Goal: Communication & Community: Answer question/provide support

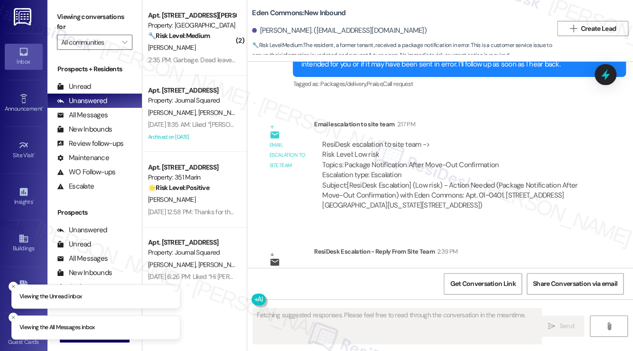
scroll to position [3516, 0]
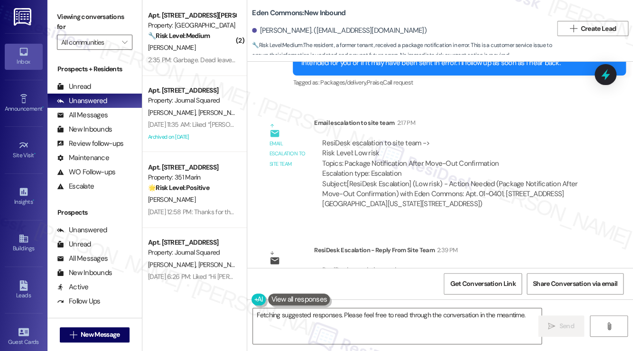
click at [384, 265] on div "ResiDesk escalation reply -> Resolved as I called resident and noted no to send…" at bounding box center [454, 285] width 266 height 41
click at [378, 265] on div "ResiDesk escalation reply -> Resolved as I called resident and noted no to send…" at bounding box center [454, 285] width 264 height 40
click at [397, 265] on div "ResiDesk escalation reply -> Resolved as I called resident and noted no to send…" at bounding box center [454, 285] width 264 height 40
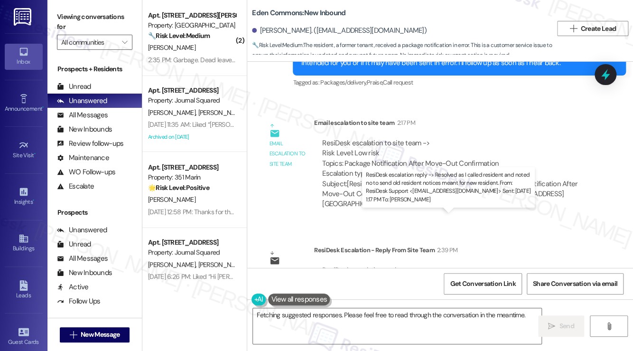
click at [397, 265] on div "ResiDesk escalation reply -> Resolved as I called resident and noted no to send…" at bounding box center [454, 285] width 264 height 40
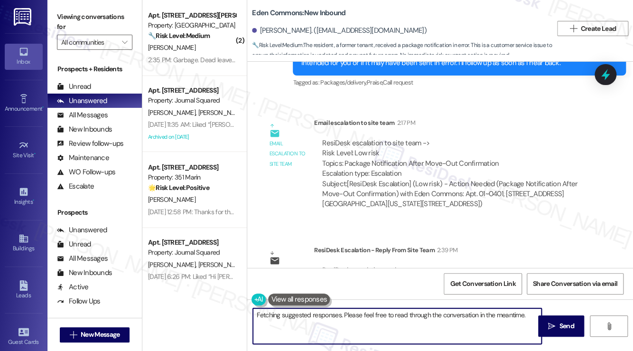
click at [332, 317] on textarea "Hi Deanna, I understand your concern about the package notification. Let me fol…" at bounding box center [397, 326] width 289 height 36
click at [318, 330] on textarea "Hi Deanna, I understand your concern about the package notification. Let me fol…" at bounding box center [397, 326] width 289 height 36
drag, startPoint x: 309, startPoint y: 333, endPoint x: 287, endPoint y: 313, distance: 29.6
click at [287, 313] on textarea "Hi Deanna, I understand your concern about the package notification. Let me fol…" at bounding box center [397, 326] width 289 height 36
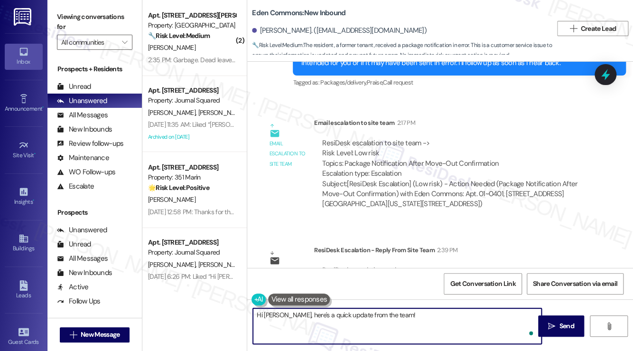
paste textarea "Resolved as I called resident and noted no to send old resident notices meant f…"
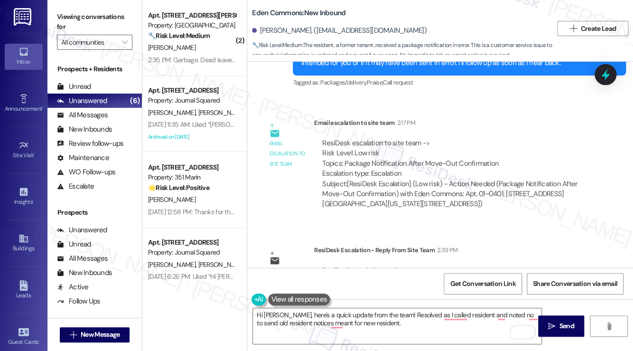
click at [87, 17] on label "Viewing conversations for" at bounding box center [94, 21] width 75 height 25
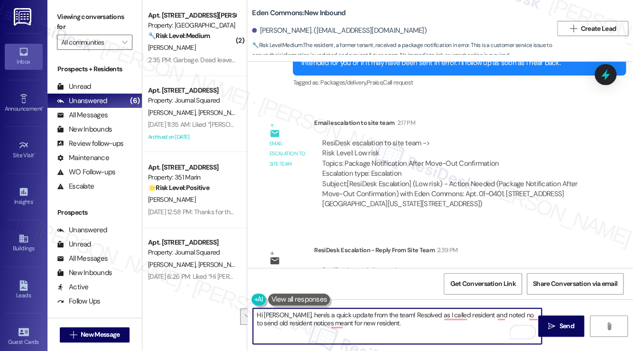
drag, startPoint x: 399, startPoint y: 325, endPoint x: 287, endPoint y: 313, distance: 112.7
click at [287, 313] on textarea "Hi Deanna, here's a quick update from the team! Resolved as I called resident a…" at bounding box center [397, 326] width 289 height 36
paste textarea "I spoke with the site team and this has been resolved—we’ve noted not to send y…"
click at [287, 314] on textarea "Hi Deanna, I spoke with the site team and this has been resolved—we’ve noted no…" at bounding box center [397, 326] width 289 height 36
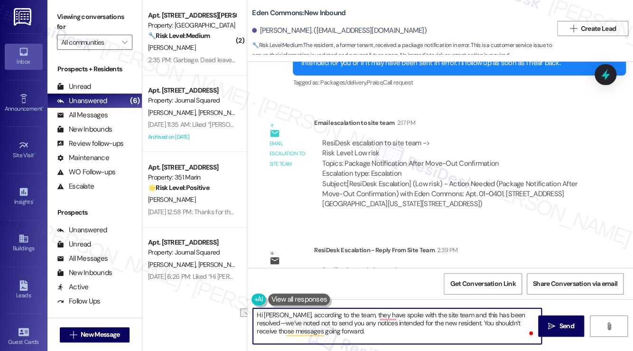
drag, startPoint x: 409, startPoint y: 315, endPoint x: 458, endPoint y: 316, distance: 49.4
click at [458, 316] on textarea "Hi Deanna, according to the team, they have spoke with the site team and this h…" at bounding box center [397, 326] width 289 height 36
click at [475, 310] on textarea "Hi Deanna, according to the team, they have spoken with you and this has been r…" at bounding box center [397, 326] width 289 height 36
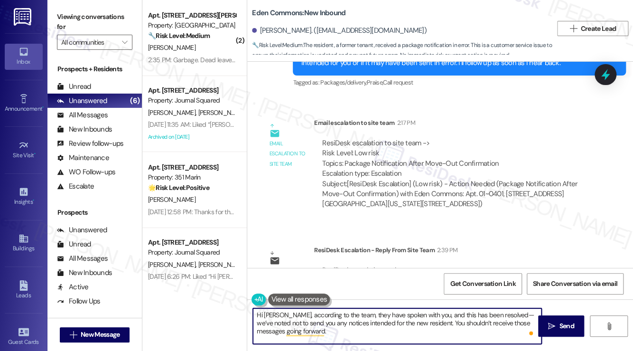
drag, startPoint x: 507, startPoint y: 313, endPoint x: 500, endPoint y: 314, distance: 7.2
click at [500, 314] on textarea "Hi Deanna, according to the team, they have spoken with you, and this has been …" at bounding box center [397, 326] width 289 height 36
click at [321, 332] on textarea "Hi Deanna, according to the team, they have spoken with you, and this has been …" at bounding box center [397, 326] width 289 height 36
drag, startPoint x: 419, startPoint y: 322, endPoint x: 497, endPoint y: 311, distance: 78.2
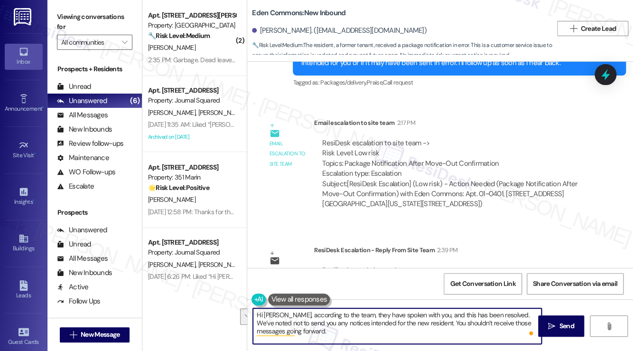
click at [497, 311] on textarea "Hi Deanna, according to the team, they have spoken with you, and this has been …" at bounding box center [397, 326] width 289 height 36
click at [451, 326] on textarea "Hi Deanna, according to the team, they have spoken with you, and this has been …" at bounding box center [397, 326] width 289 height 36
click at [419, 323] on textarea "Hi Deanna, according to the team, they have spoken with you, and this has been …" at bounding box center [397, 326] width 289 height 36
drag, startPoint x: 503, startPoint y: 317, endPoint x: 420, endPoint y: 323, distance: 83.8
click at [420, 323] on textarea "Hi Deanna, according to the team, they have spoken with you, and this has been …" at bounding box center [397, 326] width 289 height 36
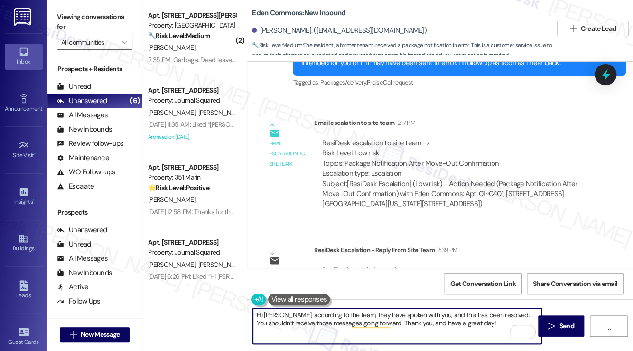
click at [475, 338] on textarea "Hi Deanna, according to the team, they have spoken with you, and this has been …" at bounding box center [397, 326] width 289 height 36
click at [467, 323] on textarea "Hi Deanna, according to the team, they have spoken with you, and this has been …" at bounding box center [397, 326] width 289 height 36
click at [471, 323] on textarea "Hi Deanna, according to the team, they have spoken with you, and this has been …" at bounding box center [397, 326] width 289 height 36
type textarea "Hi Deanna, according to the team, they have spoken with you, and this has been …"
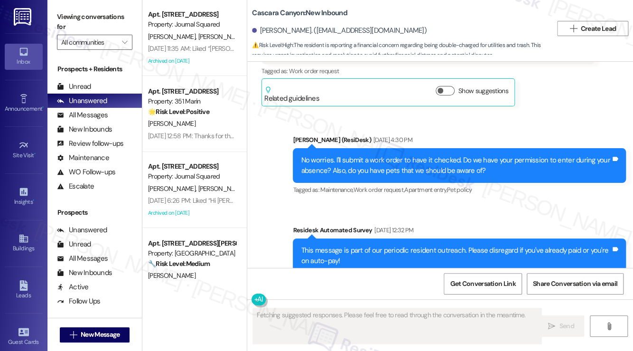
scroll to position [1315, 0]
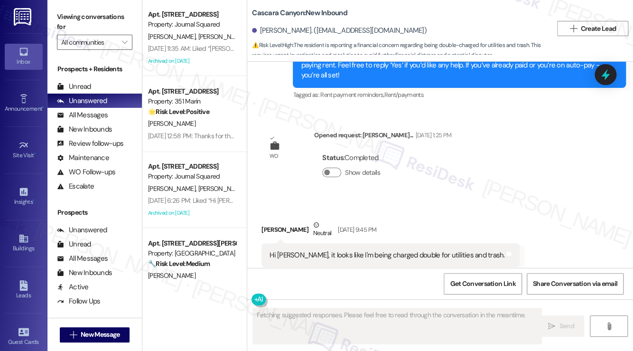
click at [401, 250] on div "Hi [PERSON_NAME], it looks like I'm being charged double for utilities and tras…" at bounding box center [387, 255] width 235 height 10
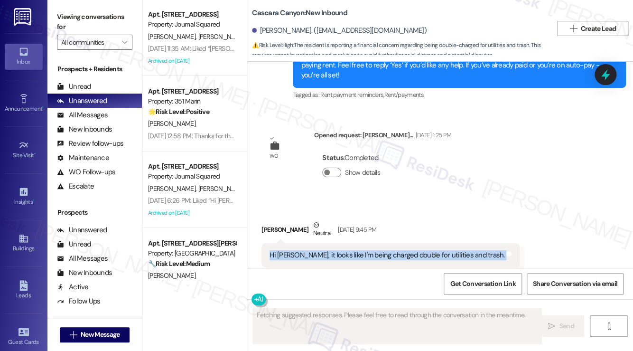
click at [401, 250] on div "Hi [PERSON_NAME], it looks like I'm being charged double for utilities and tras…" at bounding box center [387, 255] width 235 height 10
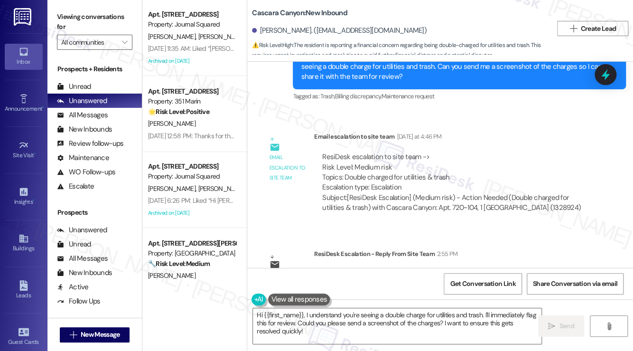
scroll to position [1720, 0]
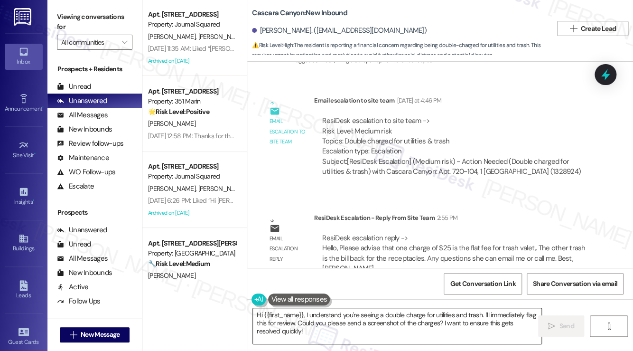
click at [346, 324] on textarea "Hi {{first_name}}, I understand you're seeing a double charge for utilities and…" at bounding box center [397, 326] width 289 height 36
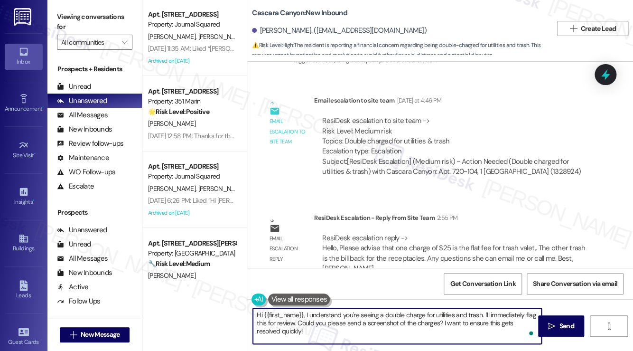
drag, startPoint x: 300, startPoint y: 330, endPoint x: 306, endPoint y: 312, distance: 18.5
click at [306, 312] on textarea "Hi {{first_name}}, I understand you're seeing a double charge for utilities and…" at bounding box center [397, 326] width 289 height 36
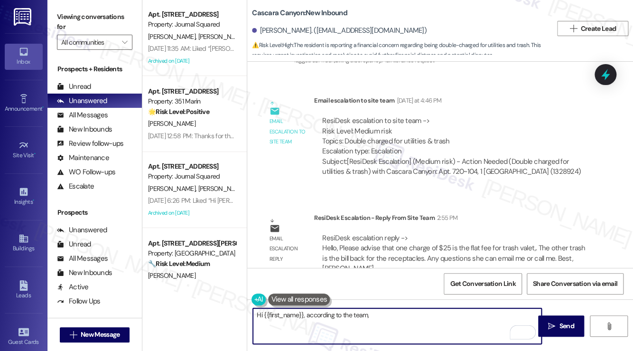
paste textarea "hat one charge of $25 is the flat fee for trash valet,. The other trash is the …"
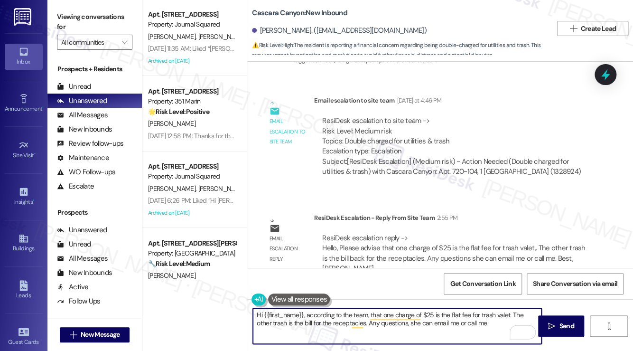
click at [399, 322] on textarea "Hi {{first_name}}, according to the team, that one charge of $25 is the flat fe…" at bounding box center [397, 326] width 289 height 36
click at [399, 321] on textarea "Hi {{first_name}}, according to the team, that one charge of $25 is the flat fe…" at bounding box center [397, 326] width 289 height 36
click at [478, 323] on textarea "Hi {{first_name}}, according to the team, that one charge of $25 is the flat fe…" at bounding box center [397, 326] width 289 height 36
drag, startPoint x: 475, startPoint y: 326, endPoint x: 433, endPoint y: 322, distance: 41.9
click at [433, 322] on textarea "Hi {{first_name}}, according to the team, that one charge of $25 is the flat fe…" at bounding box center [397, 326] width 289 height 36
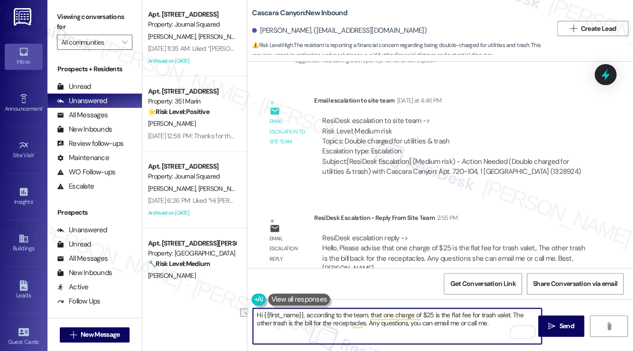
paste textarea "[PERSON_NAME] Assistant Portfolio Manager"
drag, startPoint x: 468, startPoint y: 323, endPoint x: 478, endPoint y: 322, distance: 10.0
click at [468, 323] on textarea "Hi {{first_name}}, according to the team, that one charge of $25 is the flat fe…" at bounding box center [397, 326] width 289 height 36
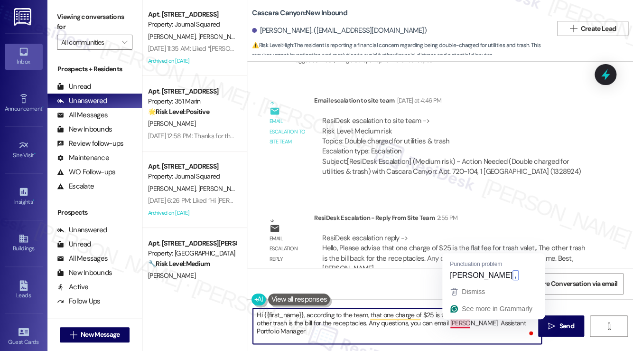
click at [465, 323] on textarea "Hi {{first_name}}, according to the team, that one charge of $25 is the flat fe…" at bounding box center [397, 326] width 289 height 36
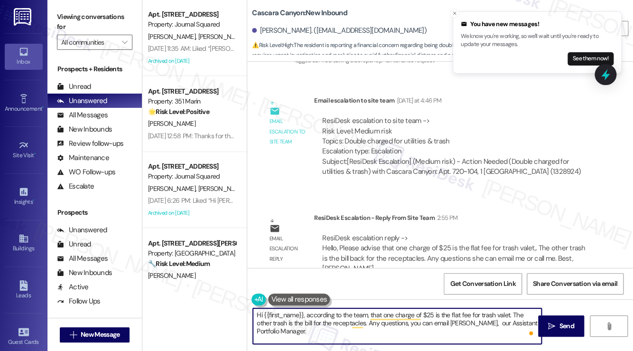
click at [297, 323] on textarea "Hi {{first_name}}, according to the team, that one charge of $25 is the flat fe…" at bounding box center [397, 326] width 289 height 36
click at [488, 320] on textarea "Hi {{first_name}}, according to the team, that one charge of $25 is the flat fe…" at bounding box center [397, 326] width 289 height 36
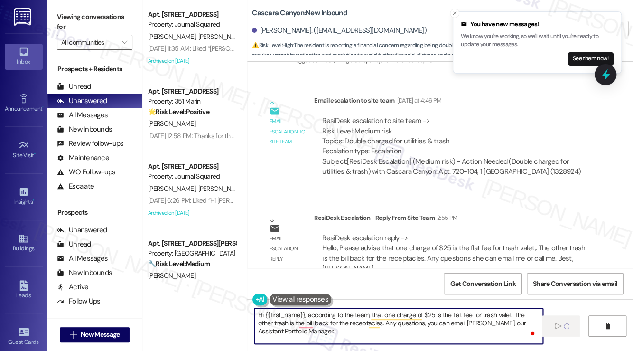
type textarea "Hi {{first_name}}, according to the team, that one charge of $25 is the flat fe…"
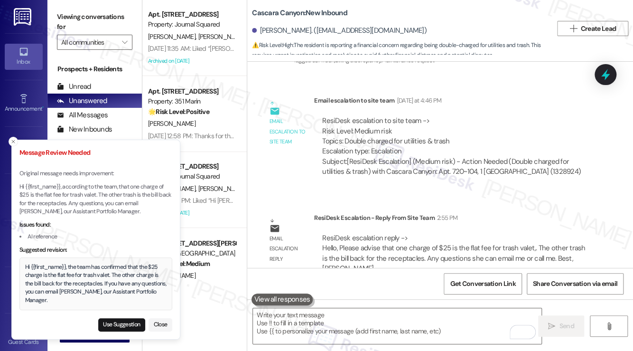
click at [413, 235] on div "ResiDesk escalation reply -> Hello, Please advise that one charge of $25 is the…" at bounding box center [453, 253] width 263 height 40
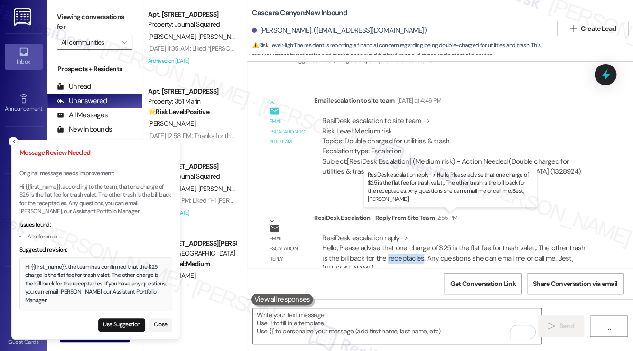
click at [413, 235] on div "ResiDesk escalation reply -> Hello, Please advise that one charge of $25 is the…" at bounding box center [453, 253] width 263 height 40
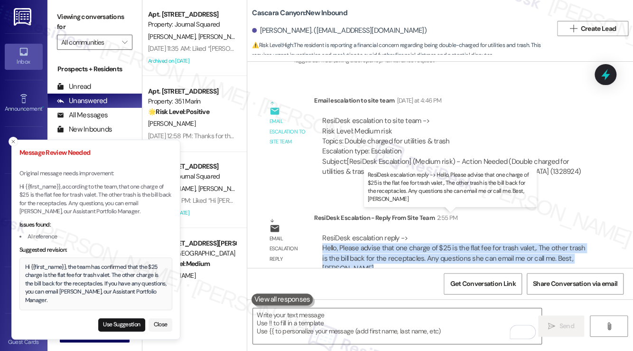
click at [413, 235] on div "ResiDesk escalation reply -> Hello, Please advise that one charge of $25 is the…" at bounding box center [453, 253] width 263 height 40
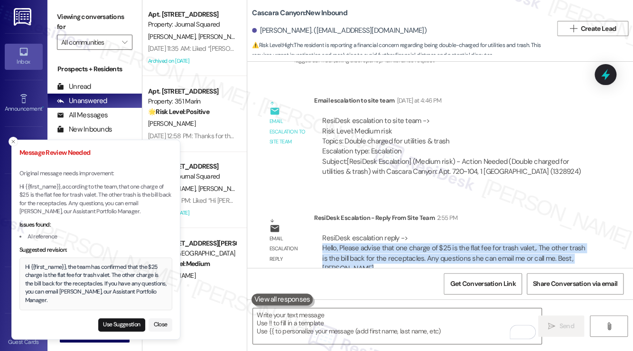
click at [122, 319] on button "Use Suggestion" at bounding box center [121, 324] width 47 height 13
type textarea "Hi {{first_name}}, the team has confirmed that the $25 charge is the flat fee f…"
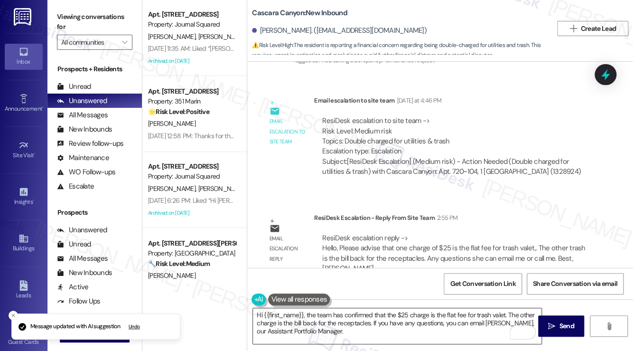
click at [319, 319] on textarea "Hi {{first_name}}, the team has confirmed that the $25 charge is the flat fee f…" at bounding box center [397, 326] width 289 height 36
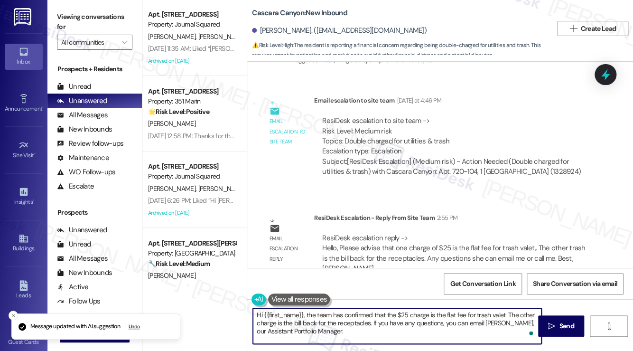
click at [319, 319] on textarea "Hi {{first_name}}, the team has confirmed that the $25 charge is the flat fee f…" at bounding box center [397, 326] width 289 height 36
click at [357, 327] on textarea "Hi {{first_name}}, the team has confirmed that the $25 charge is the flat fee f…" at bounding box center [397, 326] width 289 height 36
click at [436, 331] on textarea "Hi {{first_name}}, the team has confirmed that the $25 charge is the flat fee f…" at bounding box center [397, 326] width 289 height 36
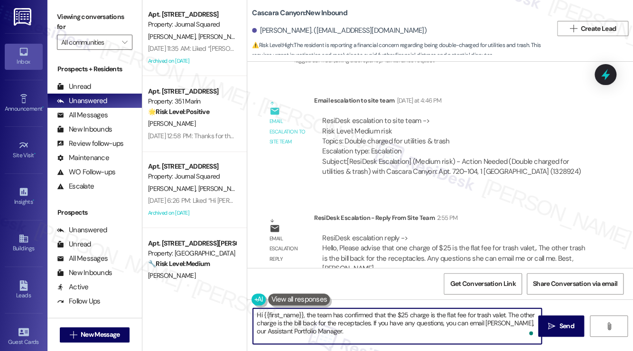
click at [440, 321] on textarea "Hi {{first_name}}, the team has confirmed that the $25 charge is the flat fee f…" at bounding box center [397, 326] width 289 height 36
click at [373, 323] on textarea "Hi {{first_name}}, the team has confirmed that the $25 charge is the flat fee f…" at bounding box center [397, 326] width 289 height 36
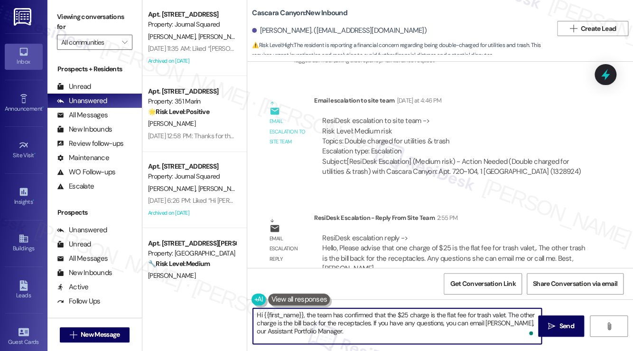
click at [373, 323] on textarea "Hi {{first_name}}, the team has confirmed that the $25 charge is the flat fee f…" at bounding box center [397, 326] width 289 height 36
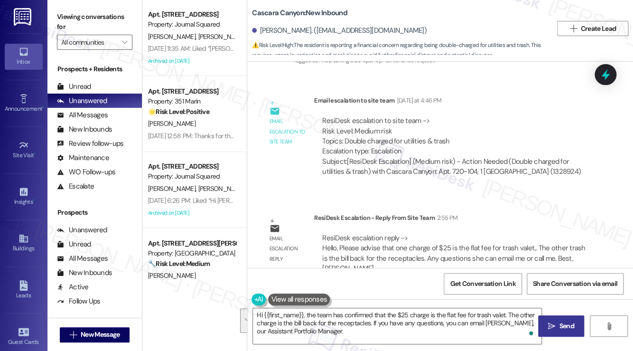
click at [566, 332] on button " Send" at bounding box center [561, 325] width 46 height 21
